Goal: Information Seeking & Learning: Check status

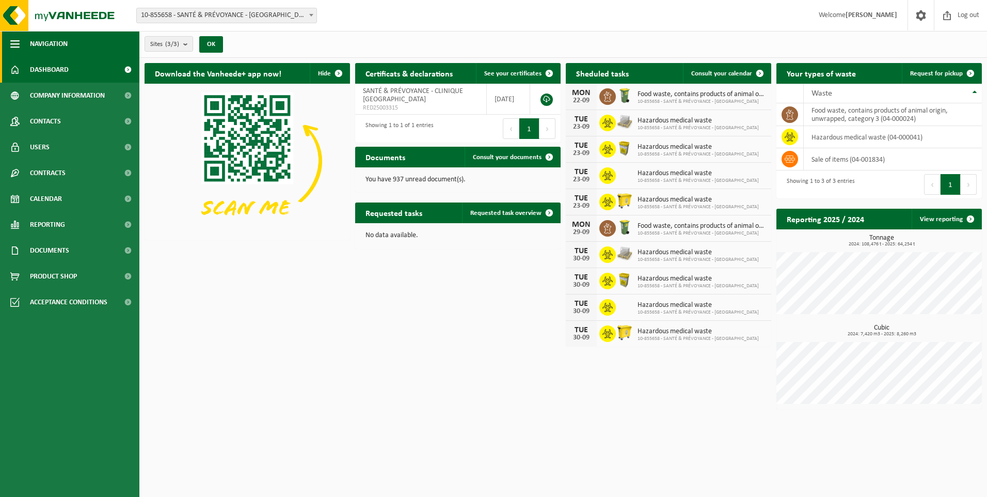
click at [17, 42] on span "button" at bounding box center [14, 44] width 9 height 26
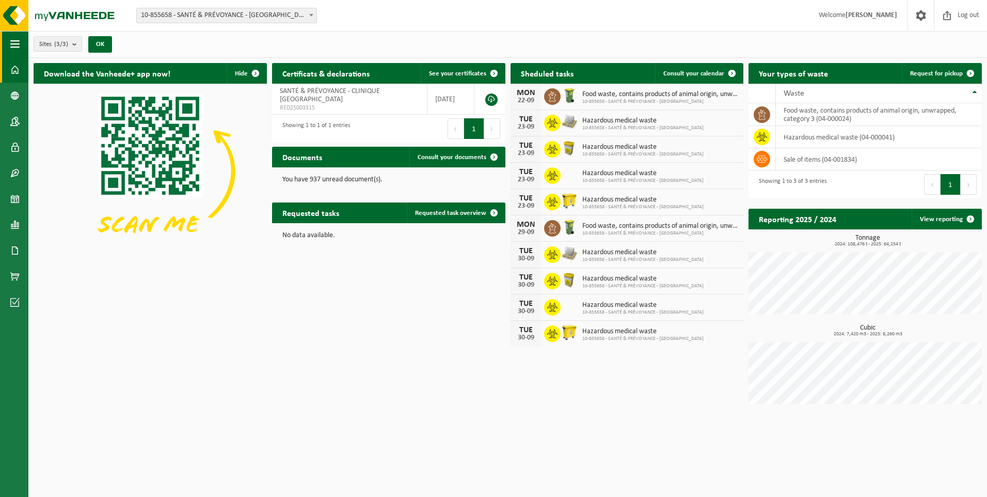
click at [17, 42] on span "button" at bounding box center [14, 44] width 9 height 26
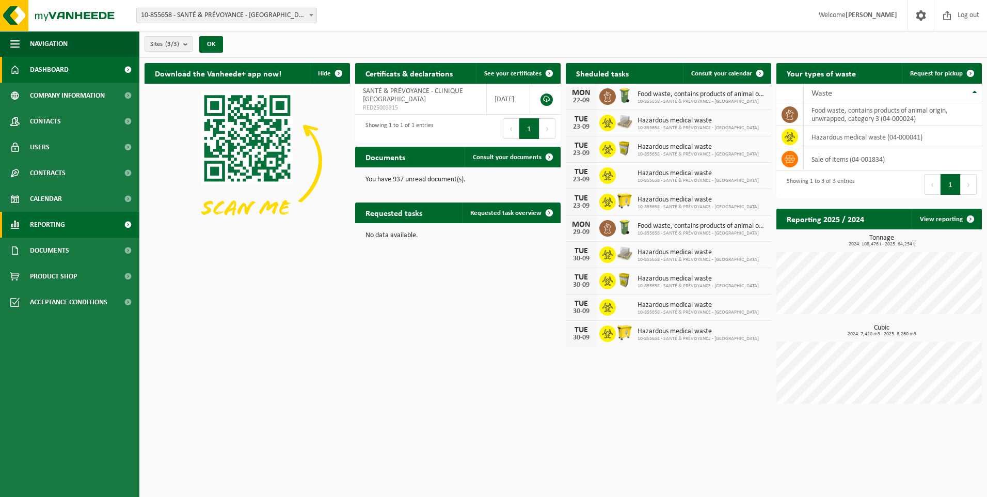
click at [46, 220] on span "Reporting" at bounding box center [47, 225] width 35 height 26
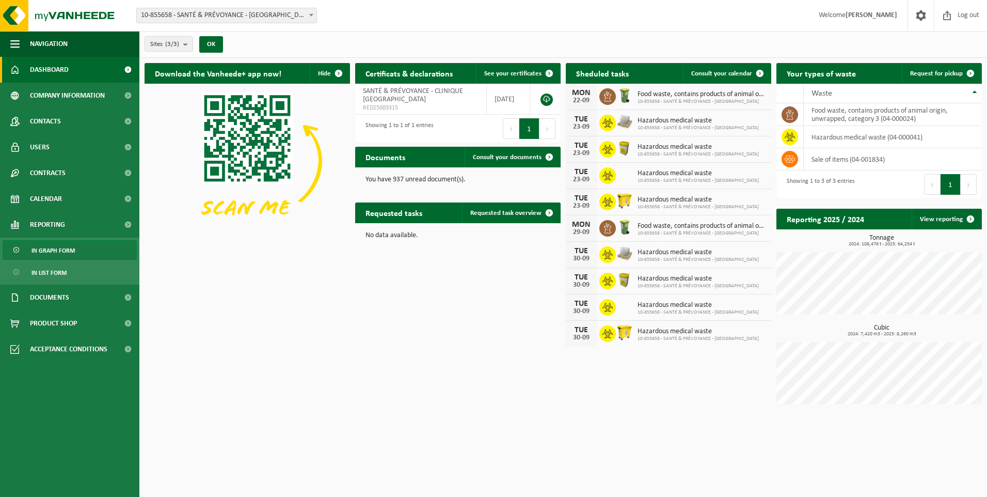
click at [53, 249] on span "In graph form" at bounding box center [52, 251] width 43 height 20
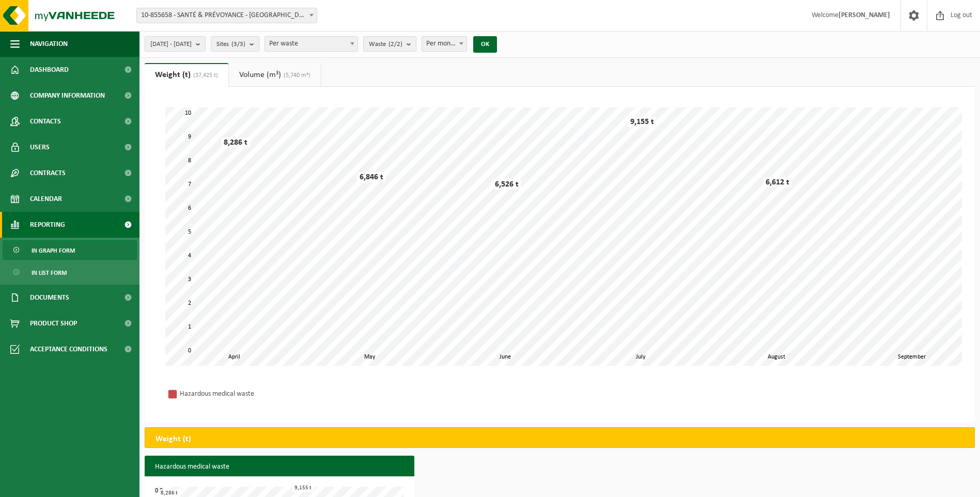
click at [466, 47] on span at bounding box center [461, 43] width 10 height 13
select select "3"
click at [205, 48] on b "submit" at bounding box center [200, 44] width 9 height 14
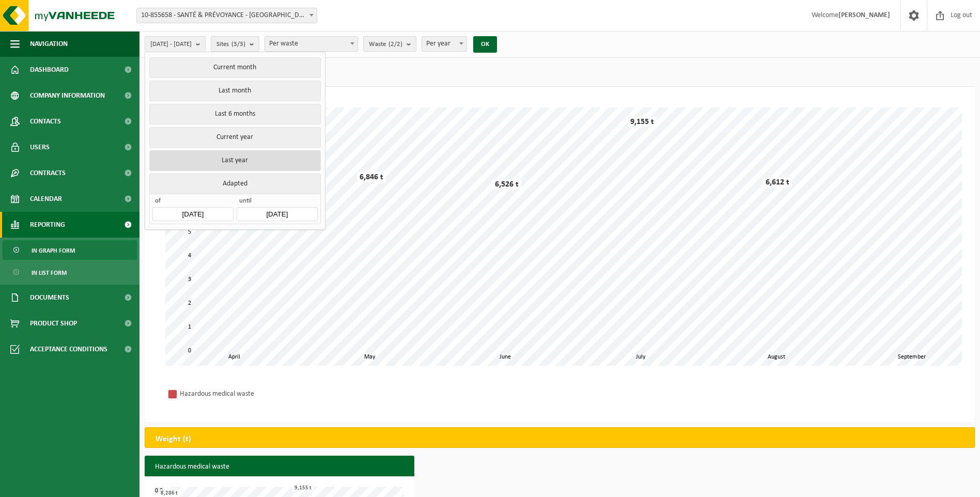
click at [226, 159] on button "Last year" at bounding box center [234, 160] width 171 height 21
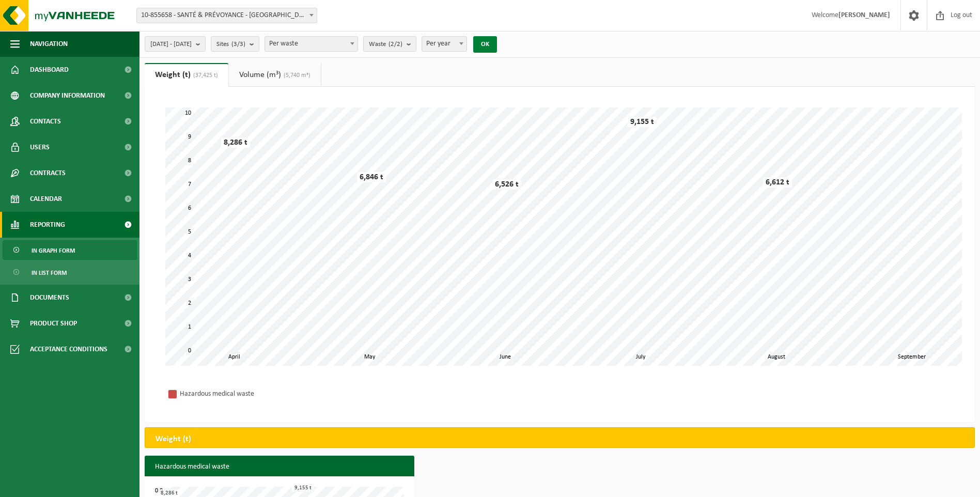
click at [497, 44] on button "OK" at bounding box center [485, 44] width 24 height 17
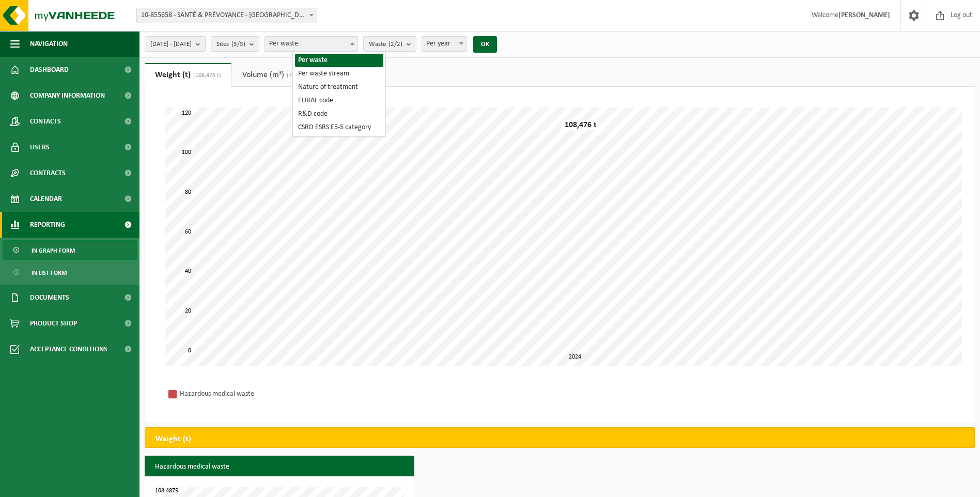
click at [354, 43] on b at bounding box center [352, 43] width 4 height 3
click at [416, 43] on b "submit" at bounding box center [410, 44] width 9 height 14
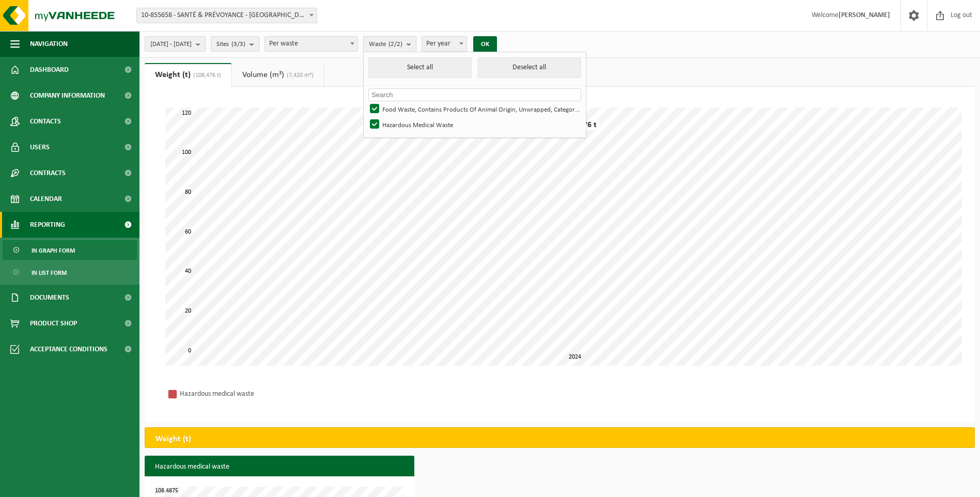
click at [416, 43] on b "submit" at bounding box center [410, 44] width 9 height 15
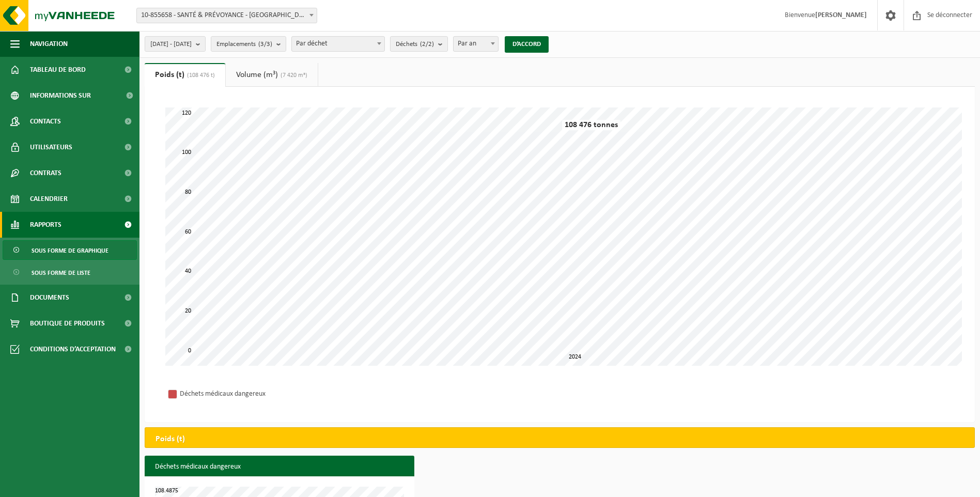
click at [305, 17] on span "10-855658 - SANTÉ & PRÉVOYANCE - [GEOGRAPHIC_DATA]" at bounding box center [227, 15] width 180 height 14
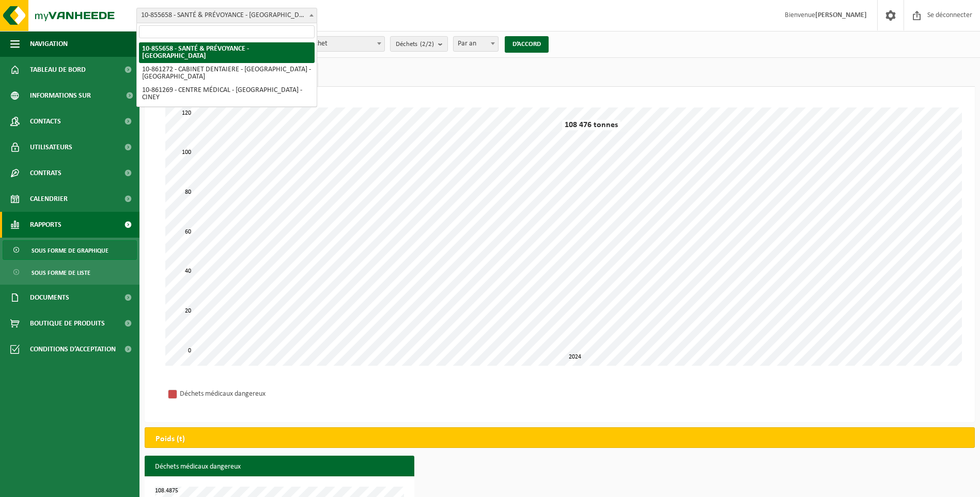
click at [305, 17] on span "10-855658 - SANTÉ & PRÉVOYANCE - [GEOGRAPHIC_DATA]" at bounding box center [227, 15] width 180 height 14
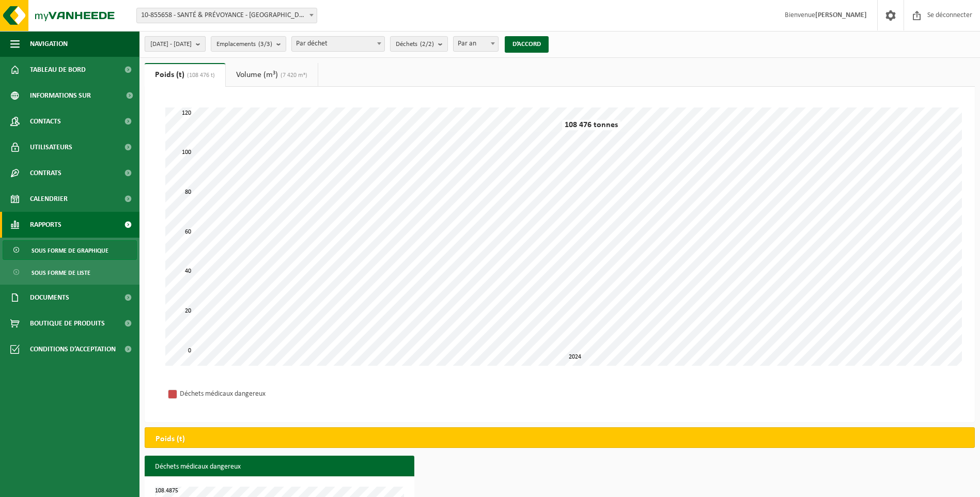
click at [205, 45] on b "submit" at bounding box center [200, 44] width 9 height 14
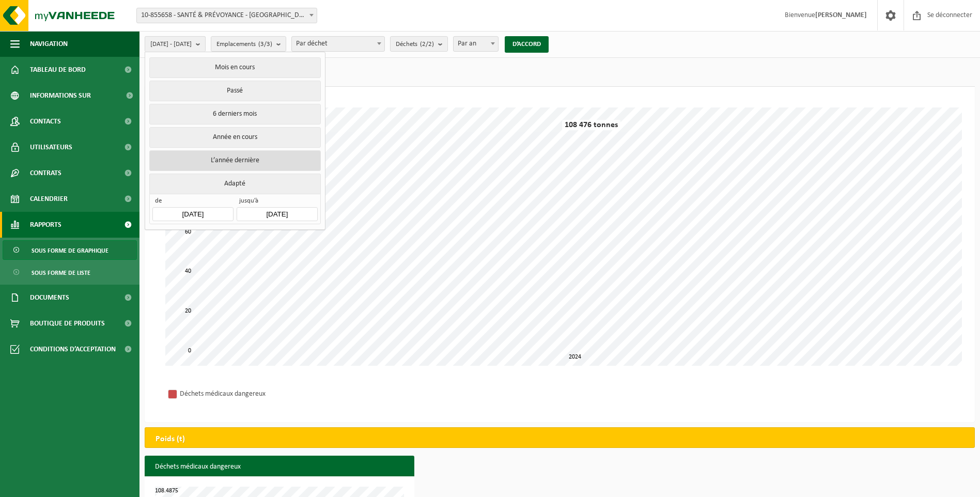
click at [215, 157] on button "L’année dernière" at bounding box center [234, 160] width 171 height 21
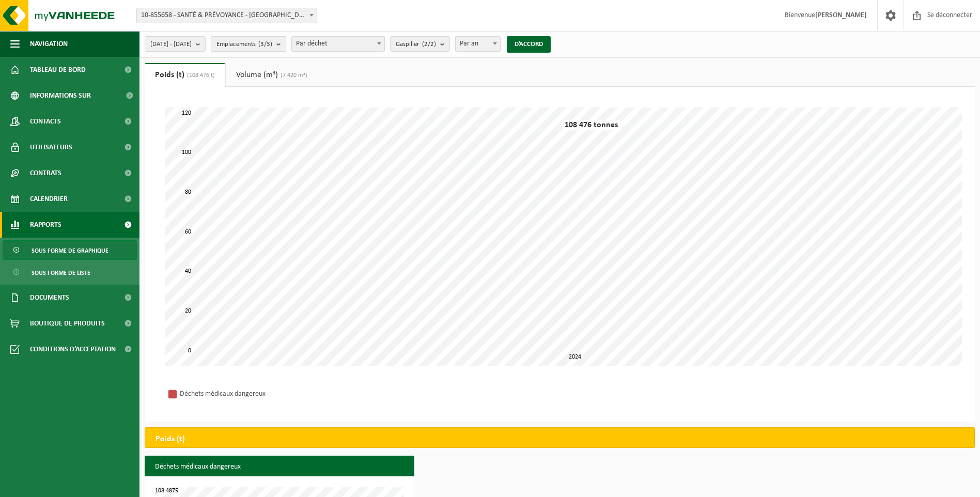
click at [286, 48] on button "Emplacements (3/3)" at bounding box center [248, 43] width 75 height 15
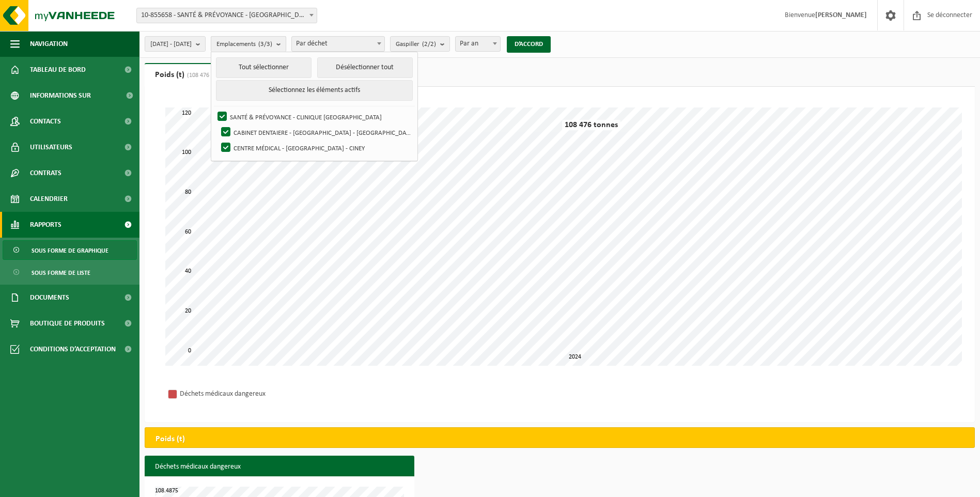
click at [286, 44] on b "submit" at bounding box center [280, 44] width 9 height 15
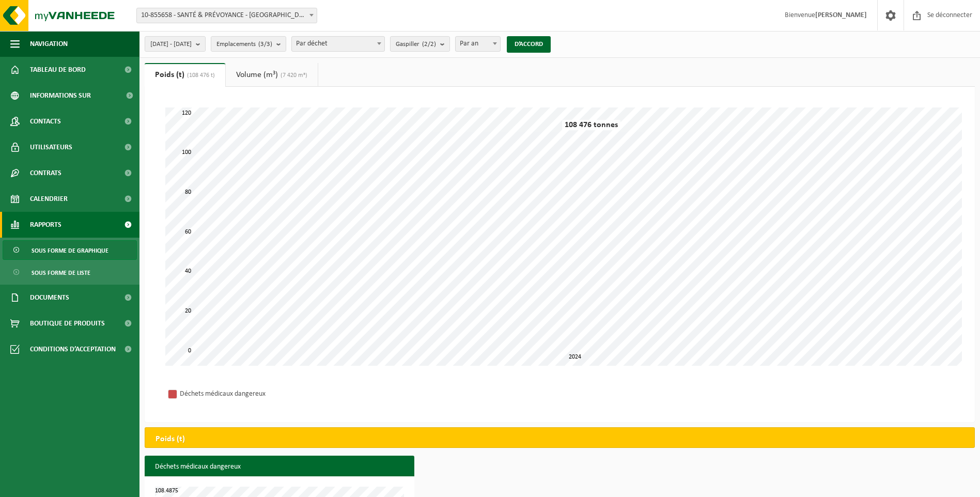
click at [378, 43] on span "Par déchet" at bounding box center [338, 44] width 92 height 14
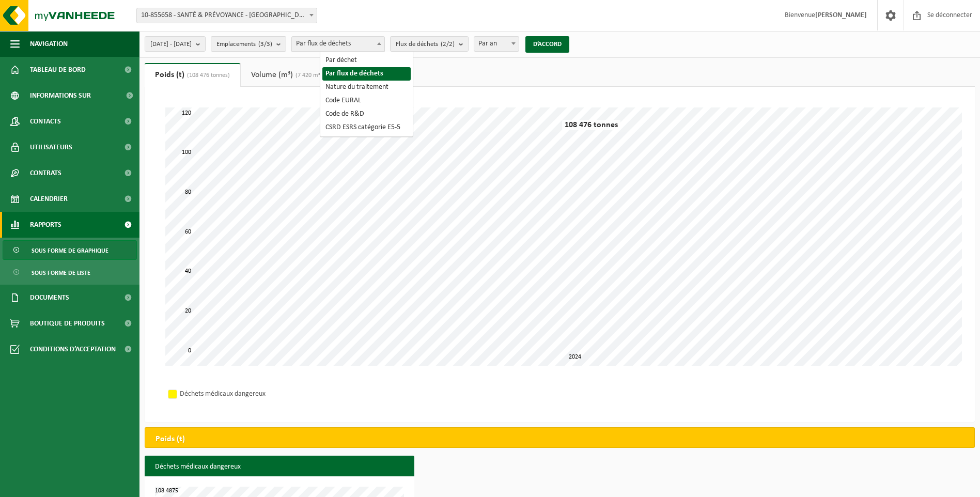
click at [384, 45] on span at bounding box center [379, 43] width 10 height 13
select select "5"
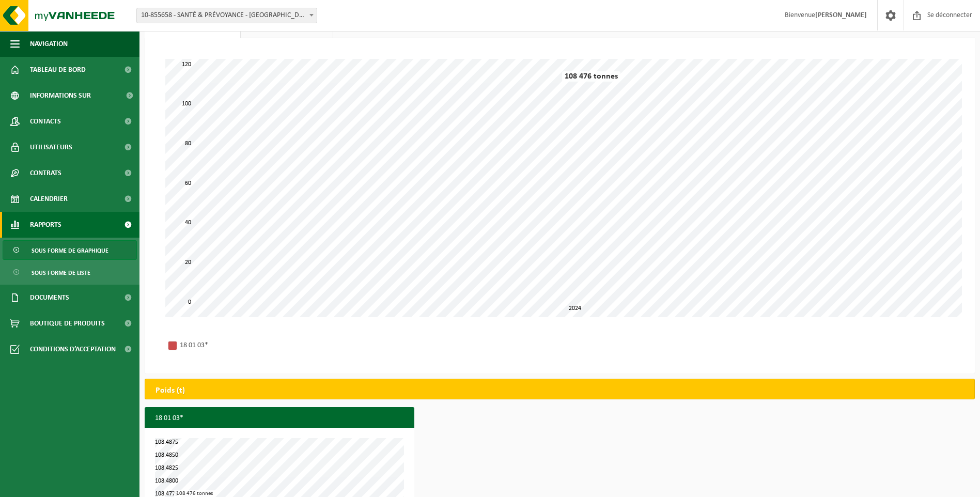
scroll to position [30, 0]
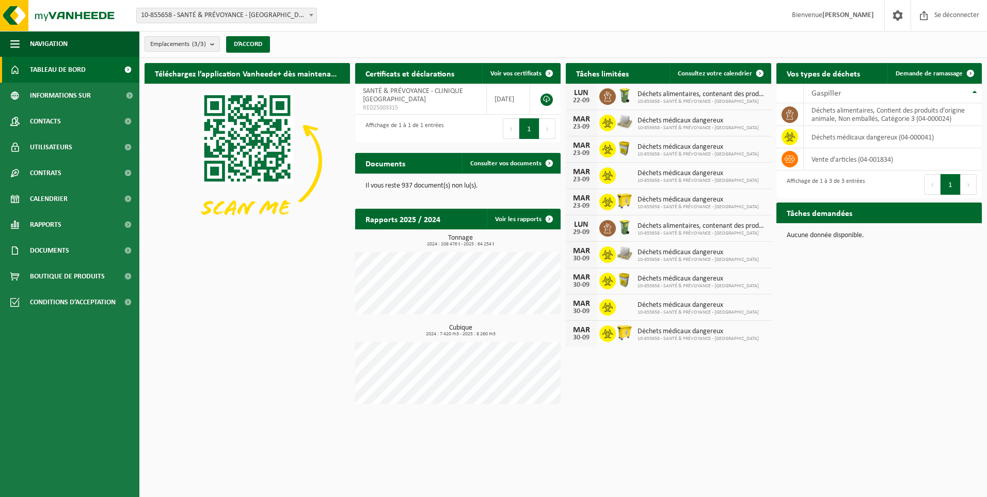
drag, startPoint x: 256, startPoint y: 249, endPoint x: 611, endPoint y: 428, distance: 397.7
click at [611, 429] on html "Site: 10-855658 - SANTÉ & PRÉVOYANCE - CLINIQUE SAINT-LUC - BOUGE 10-861272 - C…" at bounding box center [493, 248] width 987 height 497
click at [70, 220] on link "Rapports" at bounding box center [69, 225] width 139 height 26
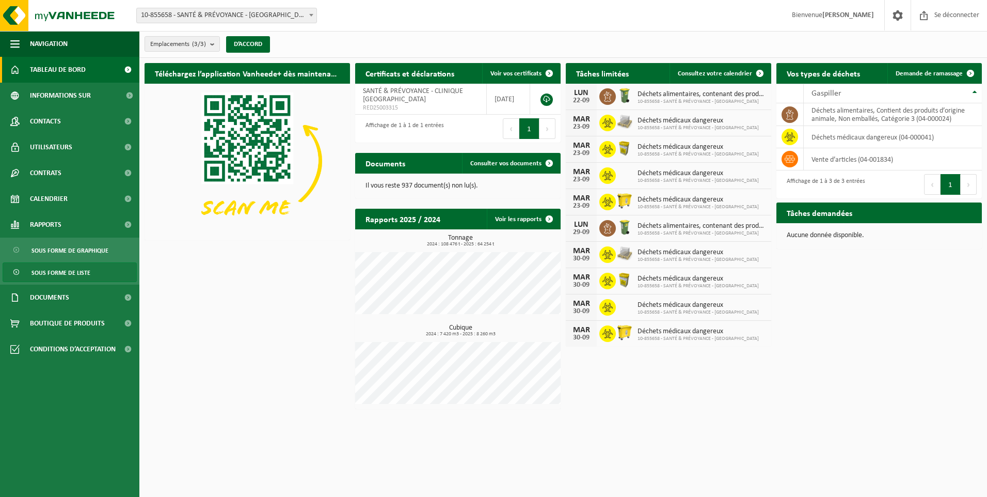
click at [73, 276] on span "Sous forme de liste" at bounding box center [60, 273] width 59 height 20
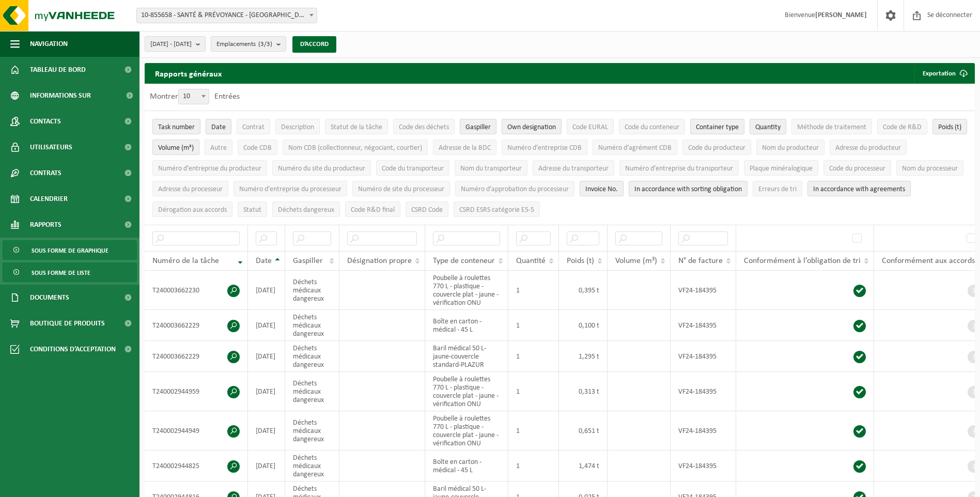
click at [52, 249] on span "Sous forme de graphique" at bounding box center [69, 251] width 77 height 20
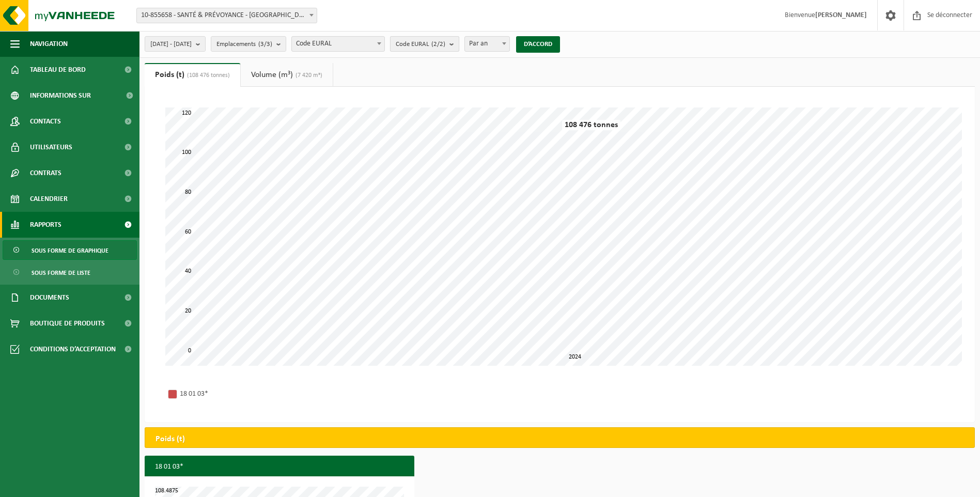
click at [459, 45] on b "submit" at bounding box center [453, 44] width 9 height 14
click at [459, 45] on b "submit" at bounding box center [453, 44] width 9 height 15
click at [381, 44] on b at bounding box center [379, 43] width 4 height 3
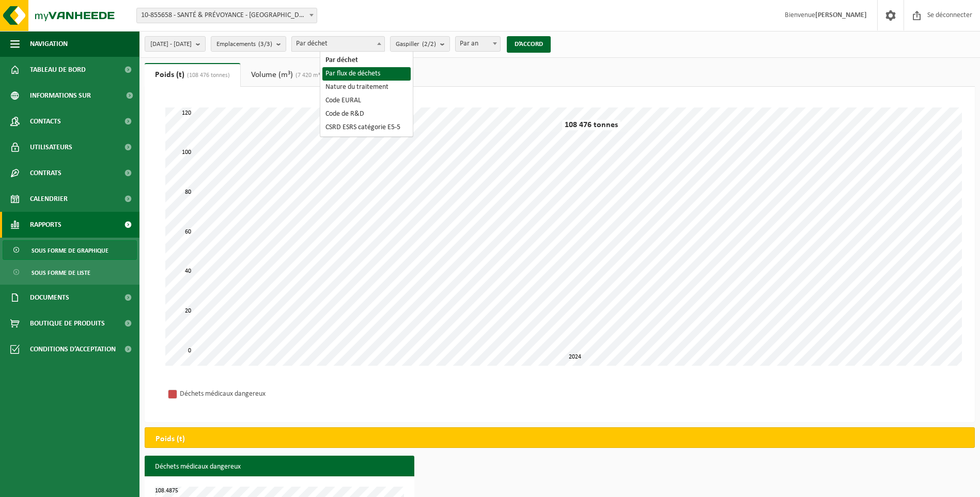
select select "2"
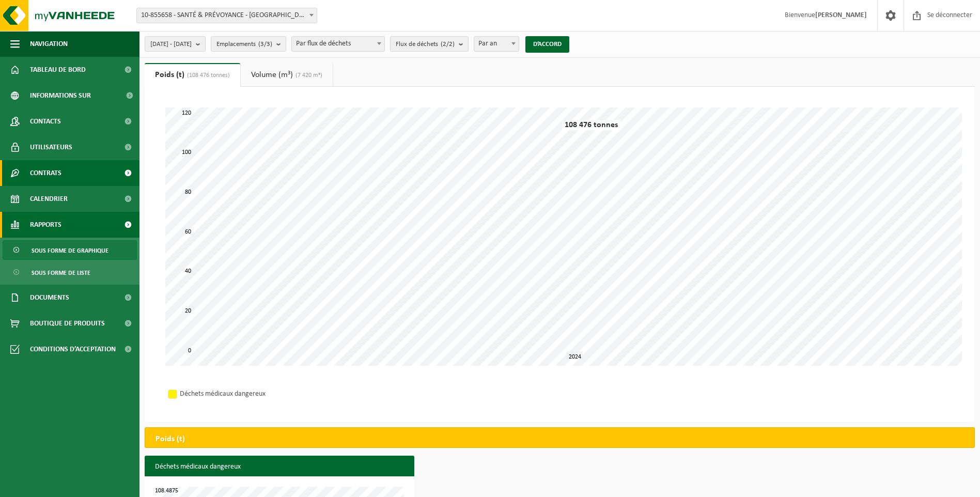
click at [53, 168] on span "Contrats" at bounding box center [45, 173] width 31 height 26
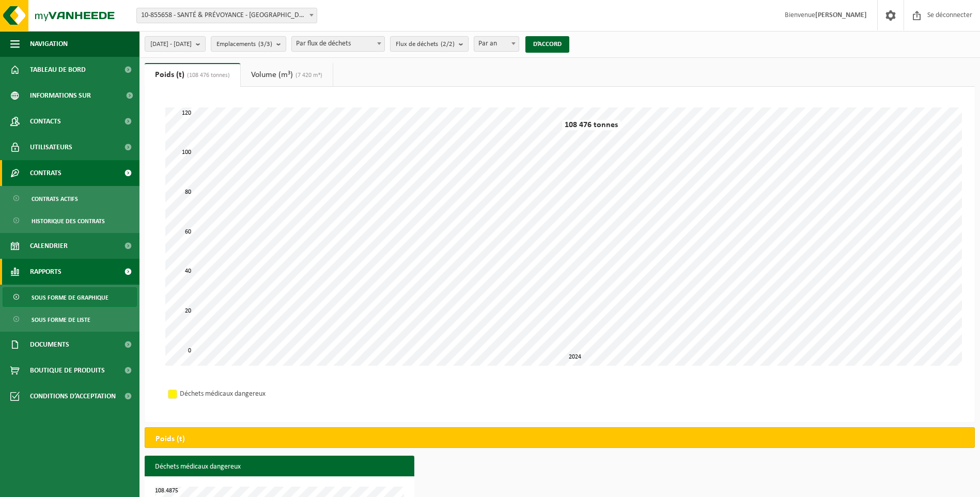
click at [60, 172] on span "Contrats" at bounding box center [45, 173] width 31 height 26
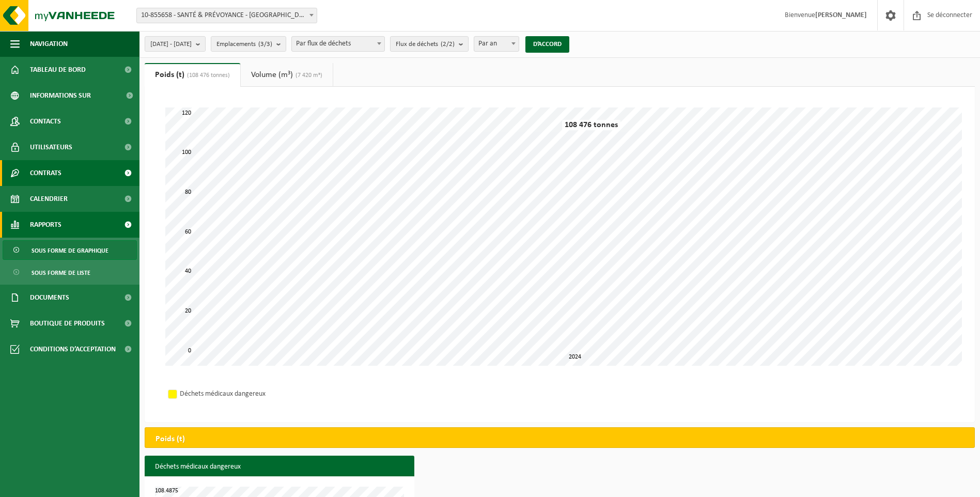
click at [60, 171] on span "Contrats" at bounding box center [45, 173] width 31 height 26
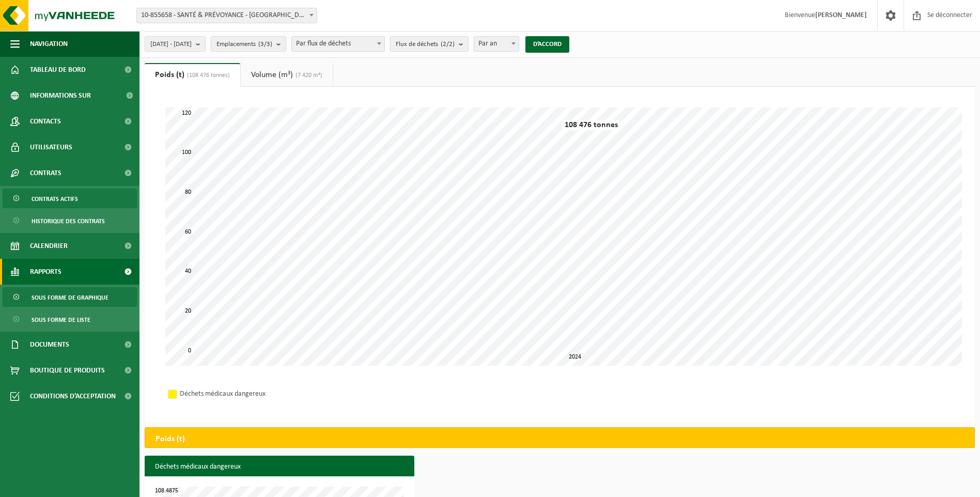
click at [50, 201] on span "Contrats actifs" at bounding box center [54, 199] width 46 height 20
